Goal: Task Accomplishment & Management: Complete application form

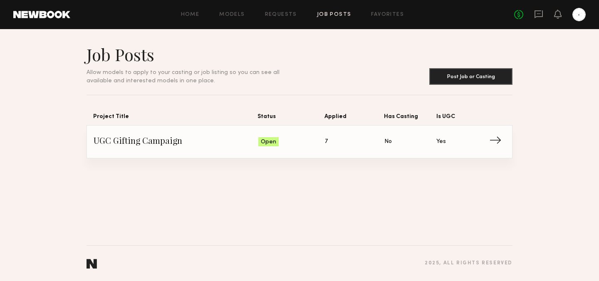
click at [233, 141] on span "UGC Gifting Campaign" at bounding box center [176, 142] width 165 height 12
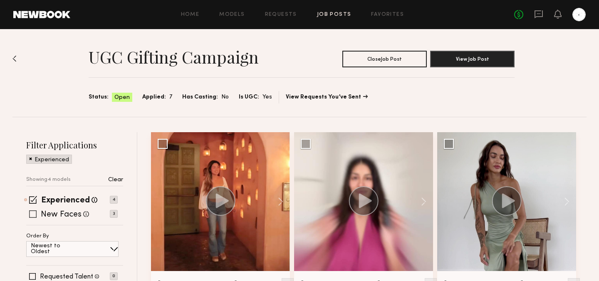
click at [31, 213] on span at bounding box center [32, 213] width 7 height 7
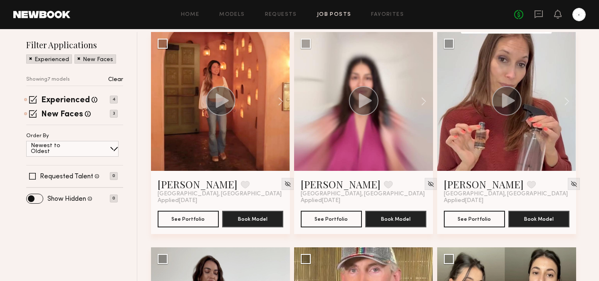
scroll to position [106, 0]
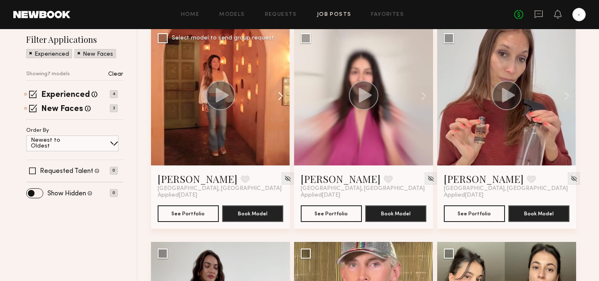
click at [281, 100] on button at bounding box center [276, 96] width 27 height 139
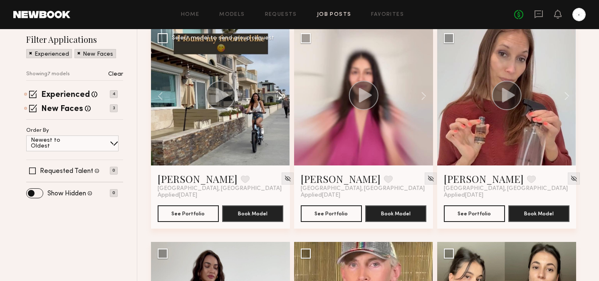
click at [281, 100] on button at bounding box center [276, 96] width 27 height 139
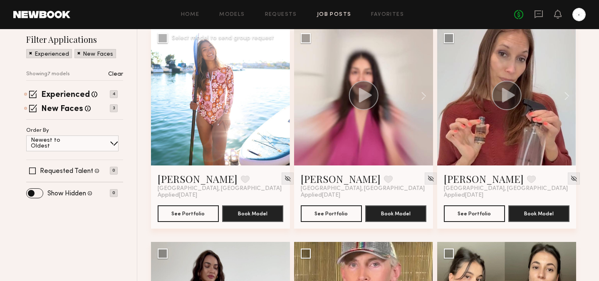
click at [281, 100] on button at bounding box center [276, 96] width 27 height 139
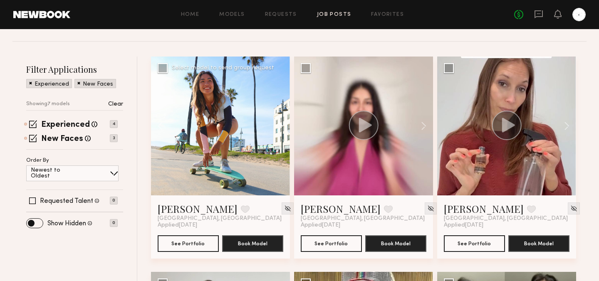
scroll to position [72, 0]
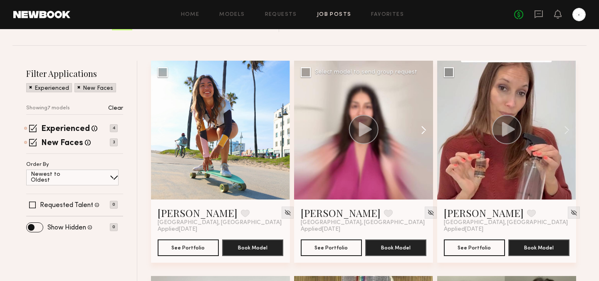
click at [418, 132] on button at bounding box center [419, 130] width 27 height 139
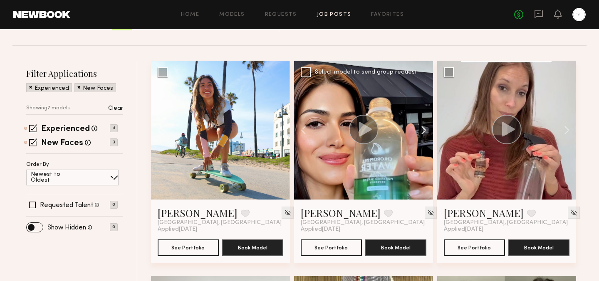
click at [421, 133] on button at bounding box center [419, 130] width 27 height 139
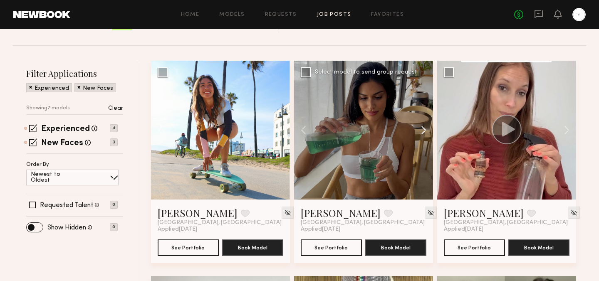
click at [421, 132] on button at bounding box center [419, 130] width 27 height 139
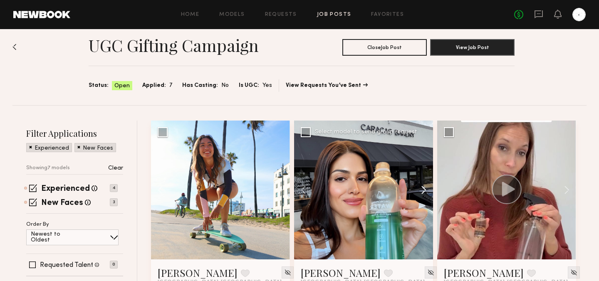
scroll to position [0, 0]
